Goal: Transaction & Acquisition: Purchase product/service

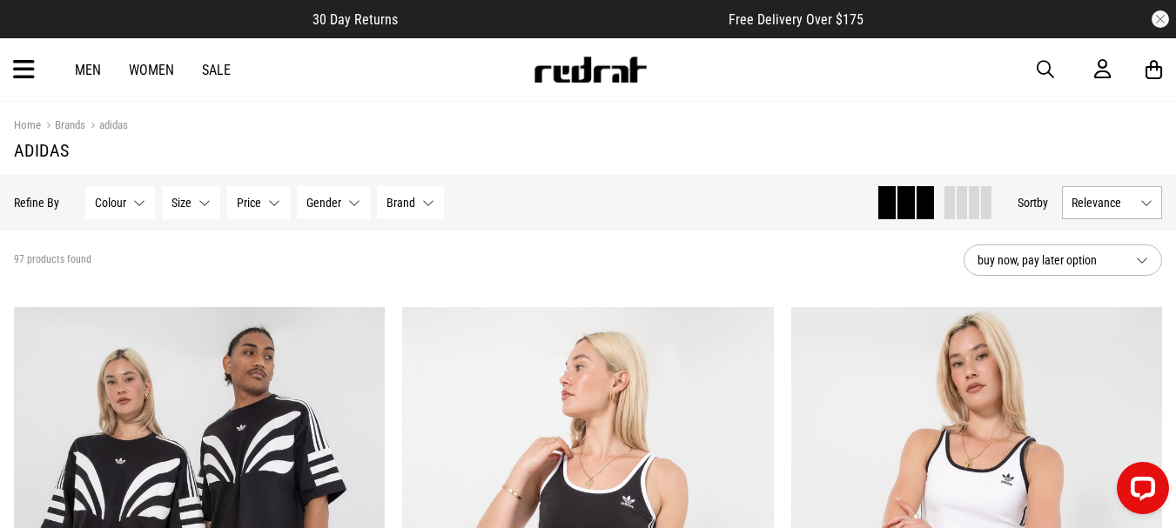
click at [324, 203] on span "Gender" at bounding box center [323, 203] width 35 height 14
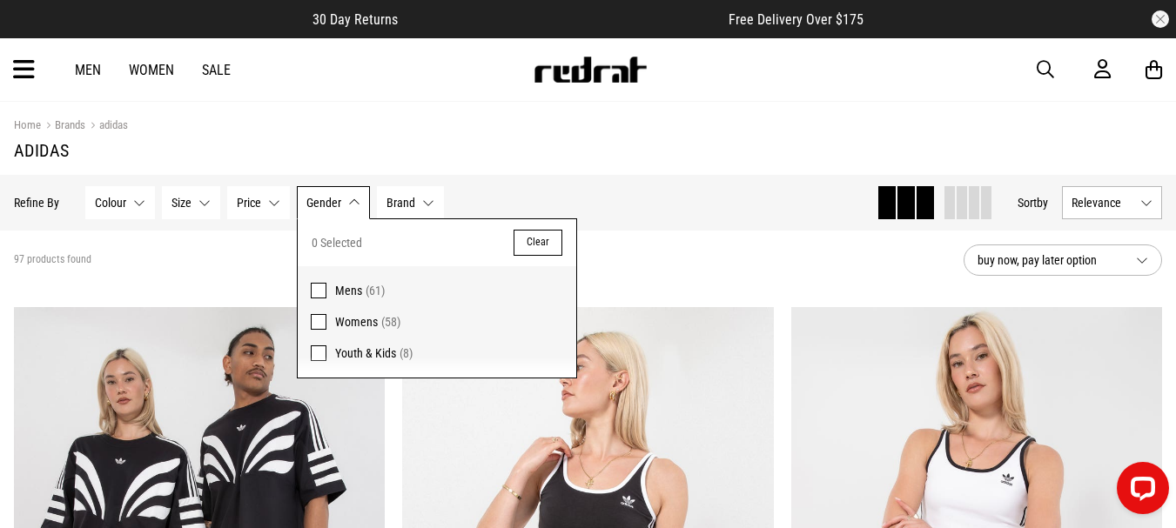
click at [374, 317] on span "Womens" at bounding box center [356, 322] width 43 height 14
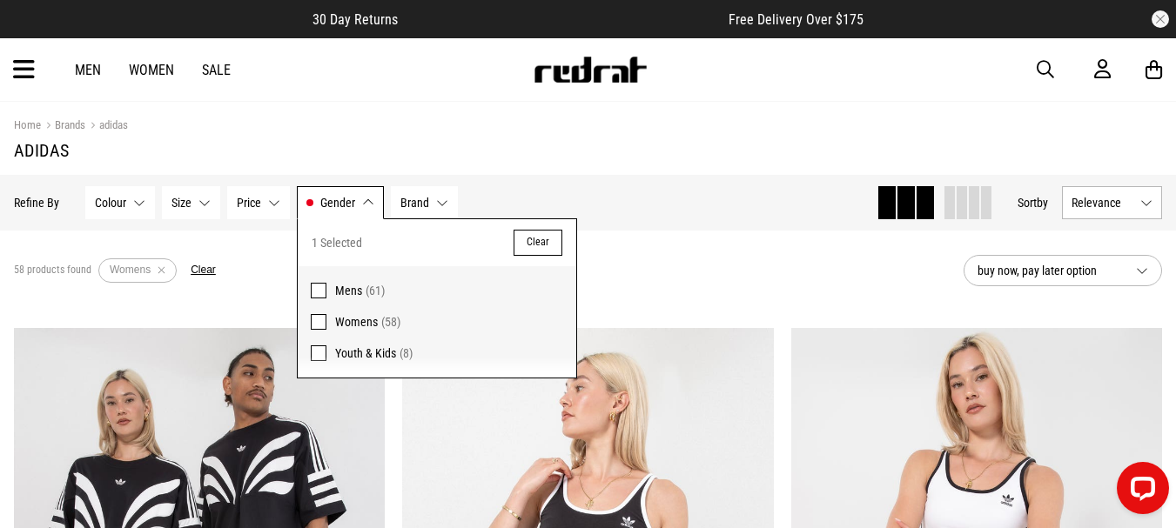
click at [714, 295] on div "58 products found Active Filters Womens Clear" at bounding box center [482, 271] width 936 height 52
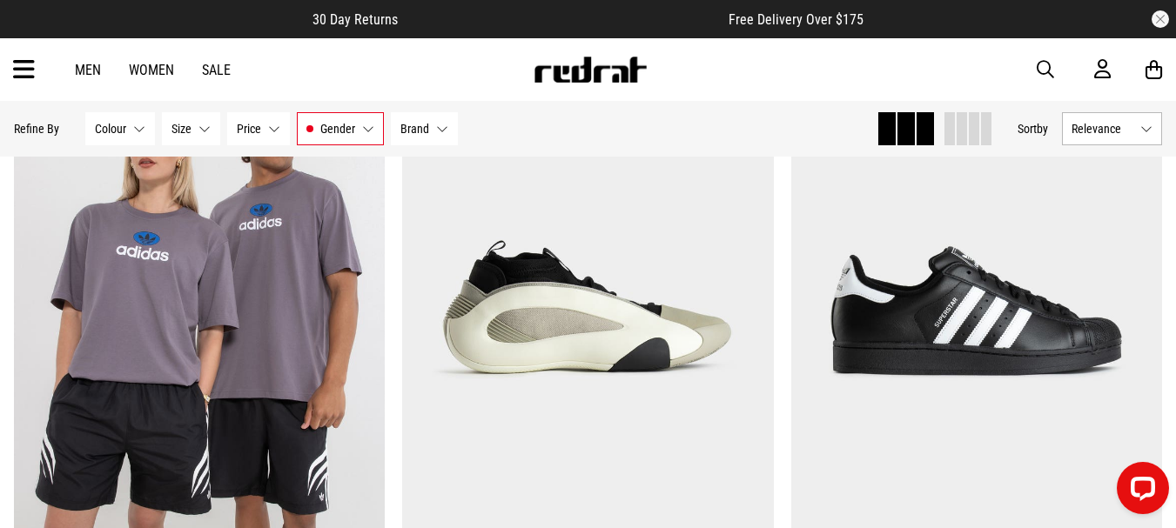
scroll to position [2263, 0]
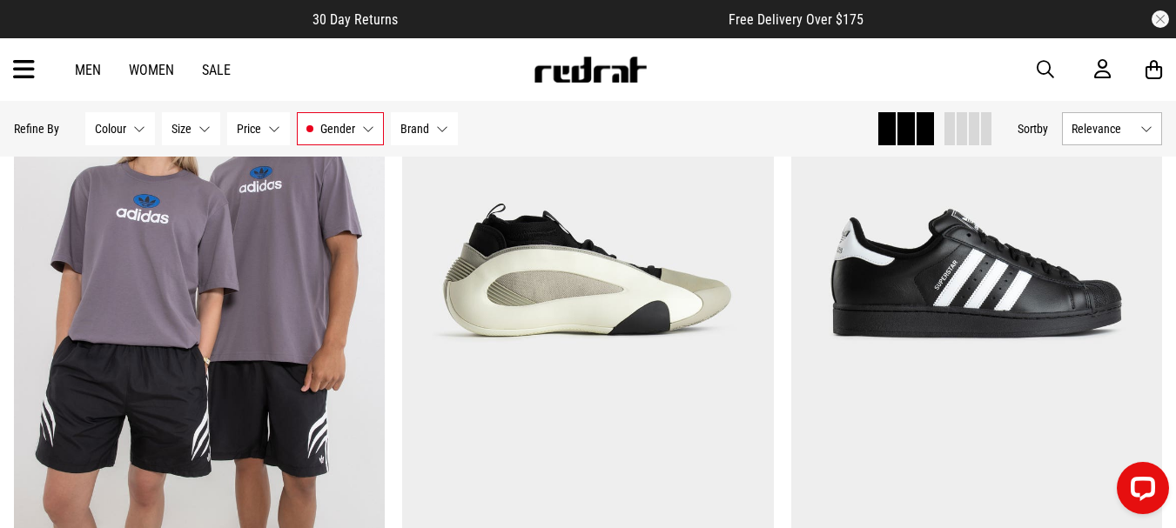
click at [1046, 67] on span "button" at bounding box center [1045, 69] width 17 height 21
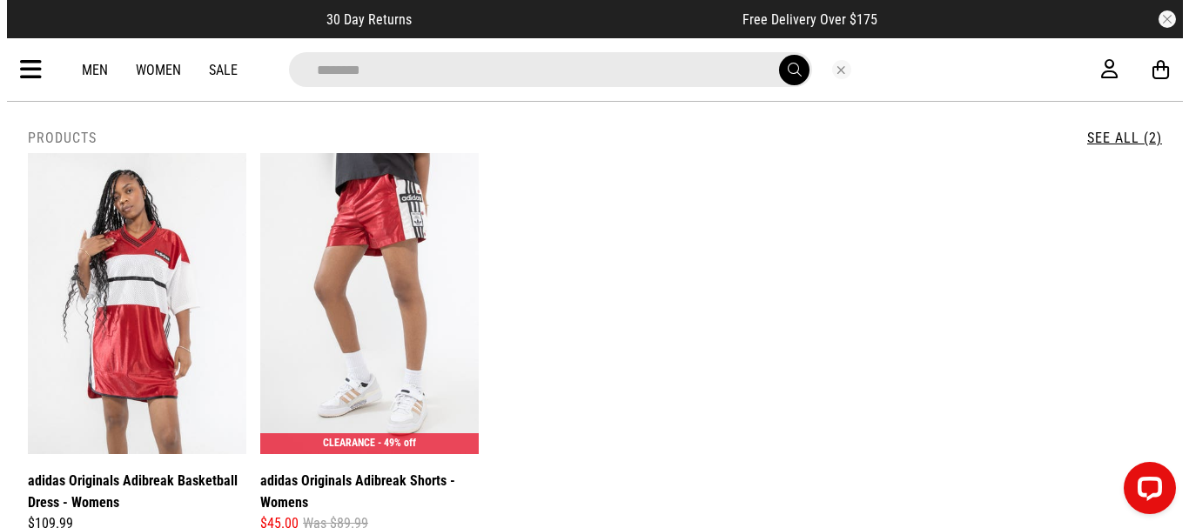
scroll to position [2281, 0]
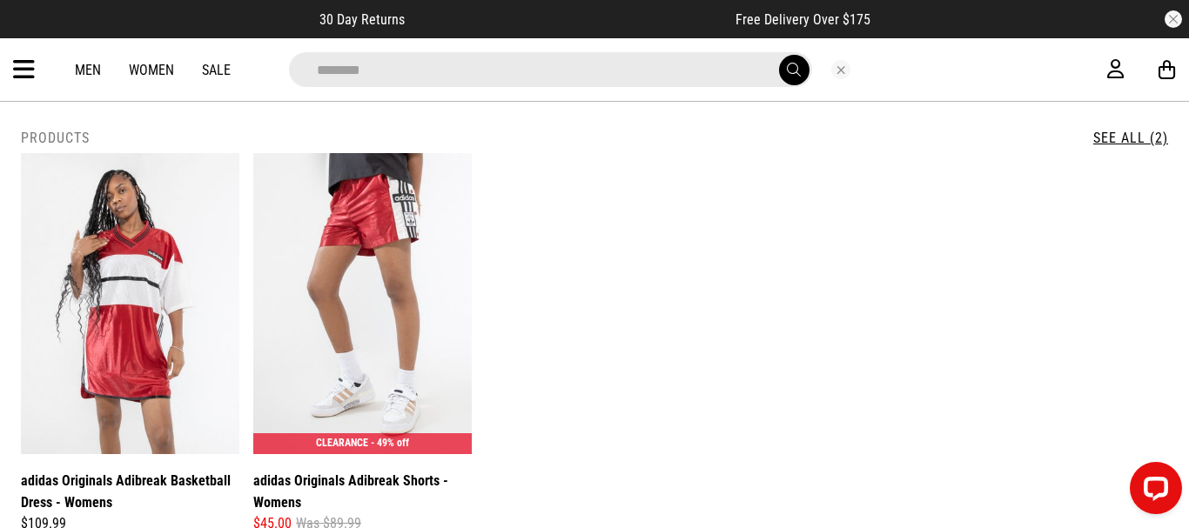
type input "********"
click at [779, 55] on button "submit" at bounding box center [794, 70] width 30 height 30
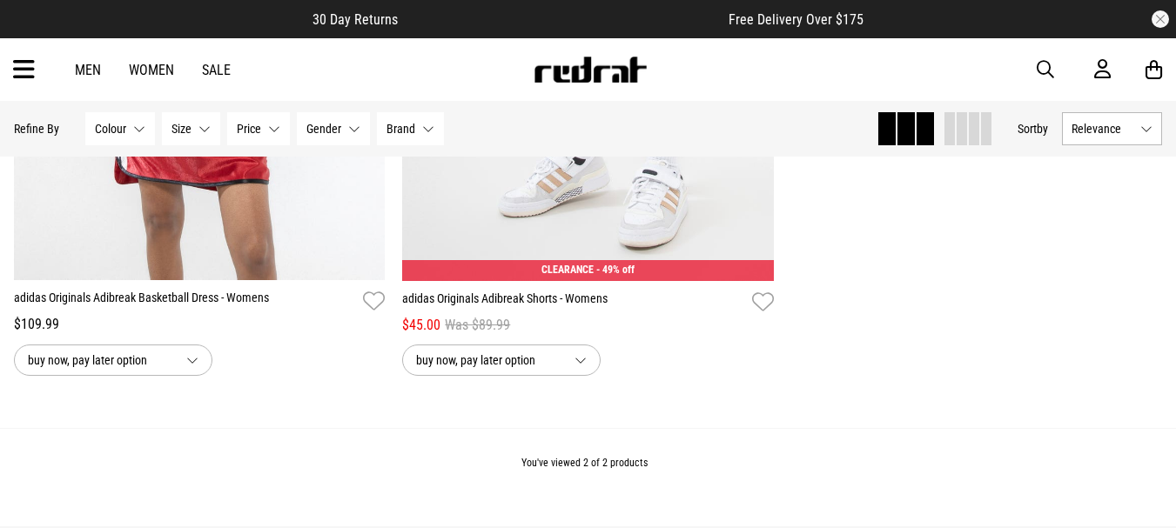
scroll to position [261, 0]
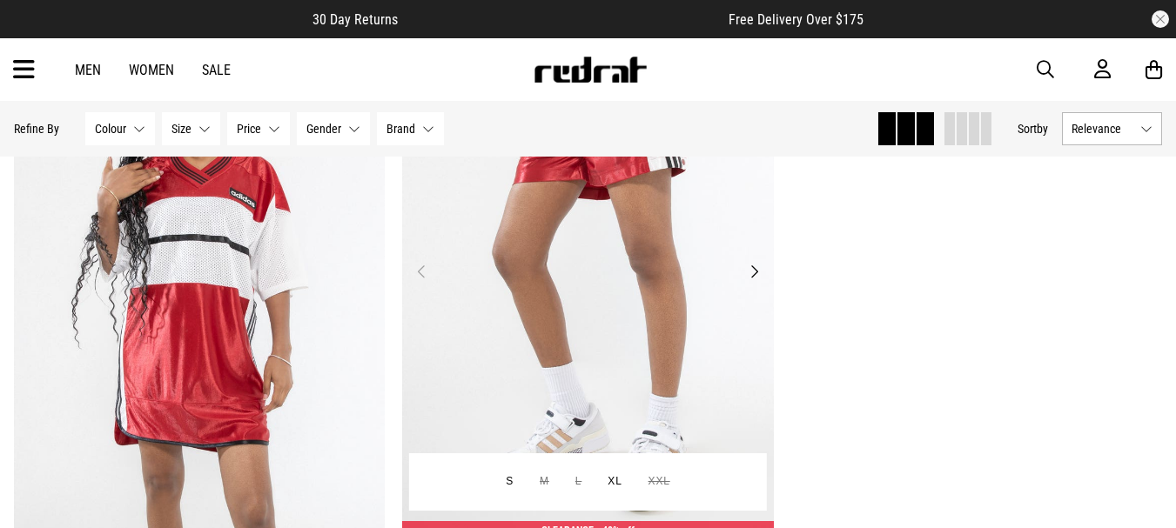
click at [628, 305] on img at bounding box center [588, 282] width 372 height 521
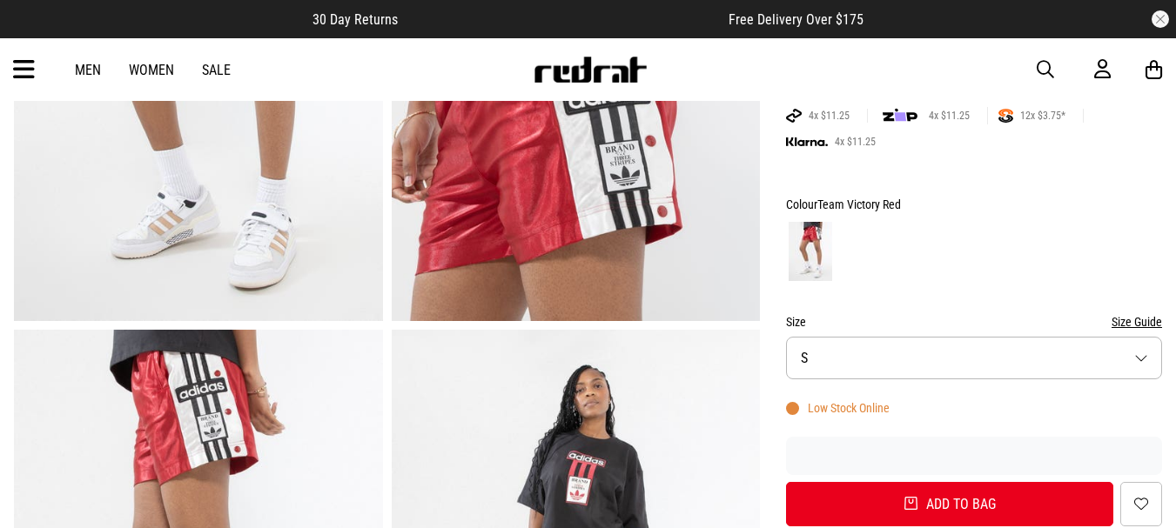
scroll to position [348, 0]
